Goal: Task Accomplishment & Management: Use online tool/utility

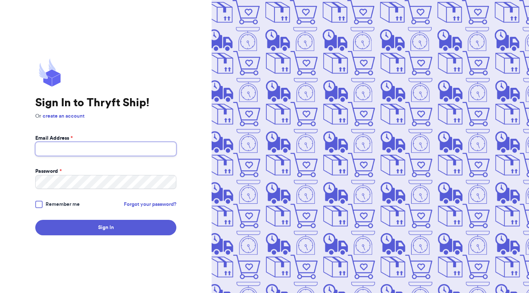
type input "[EMAIL_ADDRESS][DOMAIN_NAME]"
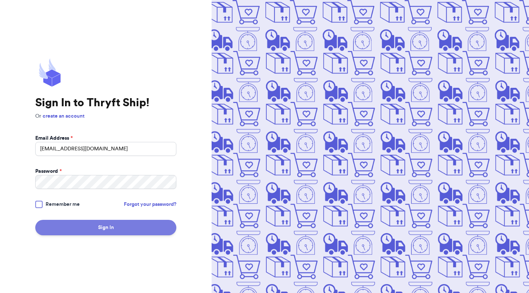
click at [105, 223] on button "Sign In" at bounding box center [105, 227] width 141 height 15
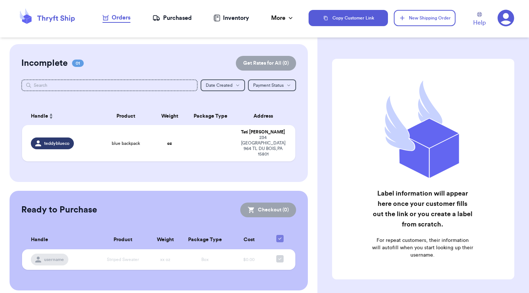
click at [118, 14] on div "Orders" at bounding box center [116, 17] width 28 height 9
click at [126, 20] on div "Orders" at bounding box center [116, 17] width 28 height 9
click at [186, 161] on td at bounding box center [210, 143] width 49 height 36
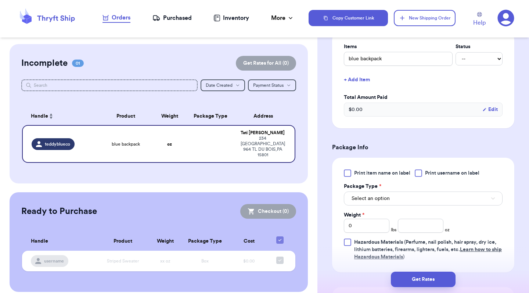
scroll to position [196, 0]
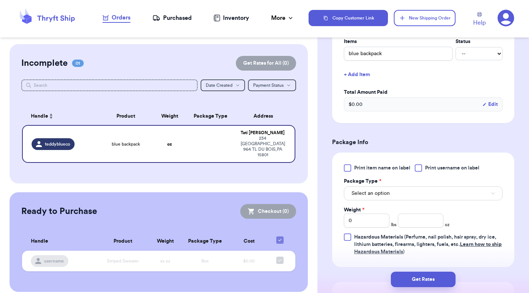
click at [384, 197] on span "Select an option" at bounding box center [370, 192] width 38 height 7
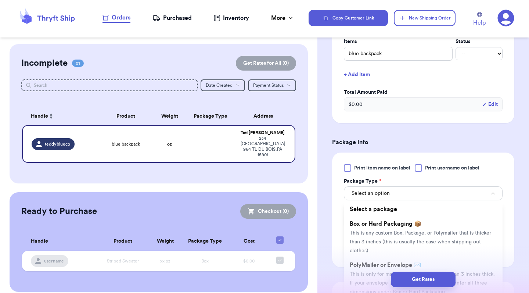
click at [373, 272] on div "Get Rates" at bounding box center [423, 278] width 200 height 15
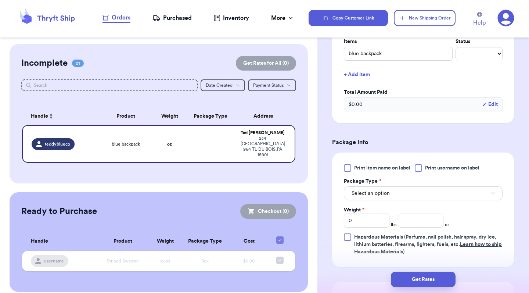
click at [373, 197] on span "Select an option" at bounding box center [370, 192] width 38 height 7
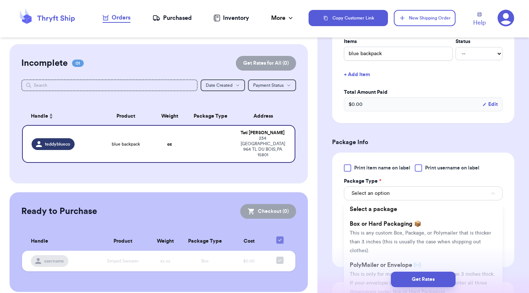
click at [370, 269] on div "Get Rates" at bounding box center [422, 278] width 211 height 27
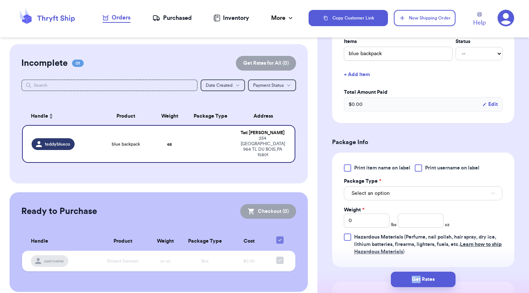
click at [370, 269] on div "Get Rates" at bounding box center [422, 278] width 211 height 27
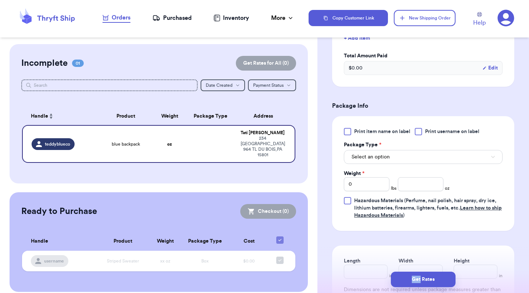
scroll to position [238, 0]
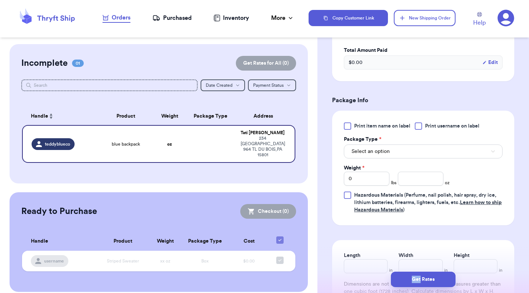
click at [361, 148] on button "Select an option" at bounding box center [423, 151] width 159 height 14
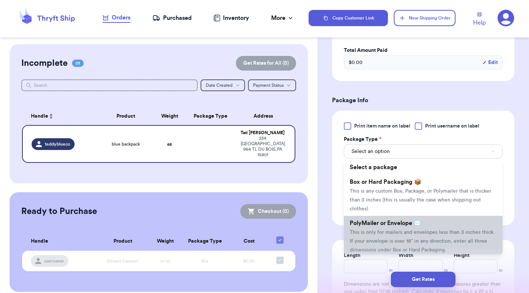
click at [370, 226] on span "PolyMailer or Envelope ✉️" at bounding box center [385, 223] width 71 height 6
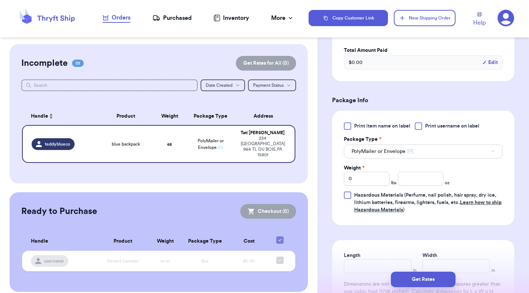
click at [357, 169] on label "Weight *" at bounding box center [354, 167] width 21 height 7
click at [357, 171] on input "0" at bounding box center [367, 178] width 46 height 14
click at [422, 173] on input "number" at bounding box center [421, 178] width 46 height 14
type input "15"
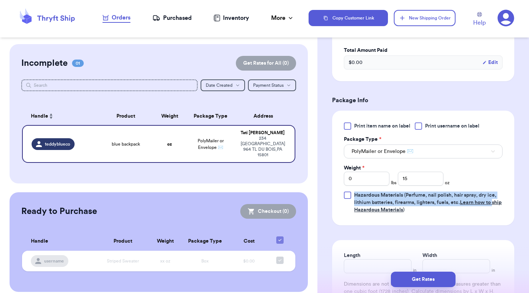
click at [343, 210] on div "Print item name on label Print username on label Package Type * PolyMailer or E…" at bounding box center [423, 168] width 182 height 115
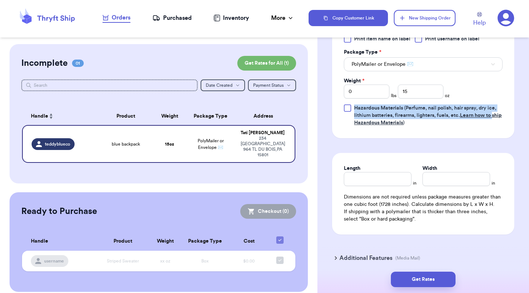
scroll to position [351, 0]
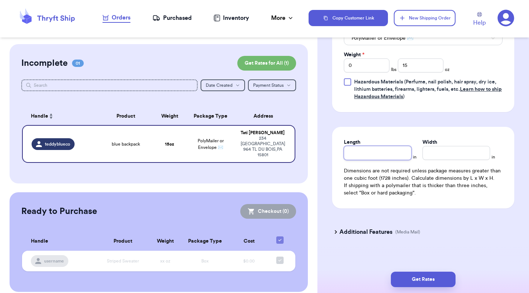
click at [375, 157] on input "Length" at bounding box center [378, 153] width 68 height 14
type input "8"
click at [439, 158] on input "Width *" at bounding box center [456, 153] width 68 height 14
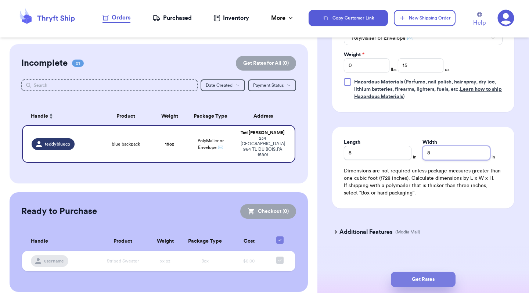
type input "8"
click at [420, 282] on button "Get Rates" at bounding box center [423, 278] width 65 height 15
